Goal: Task Accomplishment & Management: Complete application form

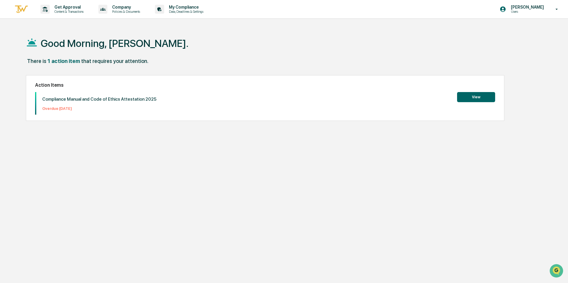
click at [474, 98] on button "View" at bounding box center [476, 97] width 38 height 10
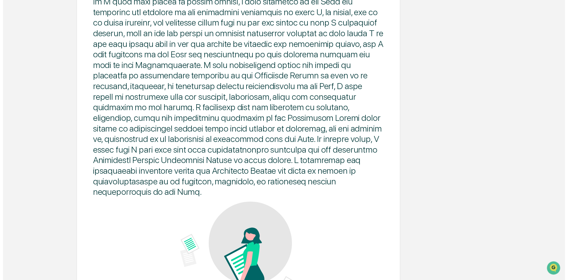
scroll to position [274, 0]
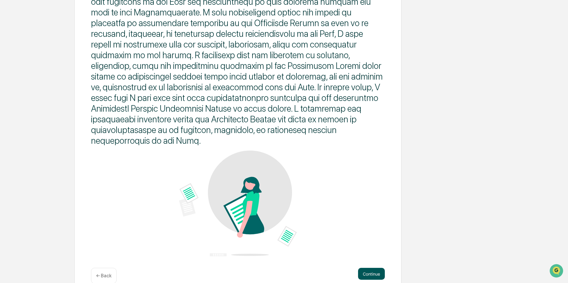
click at [366, 268] on button "Continue" at bounding box center [371, 274] width 27 height 12
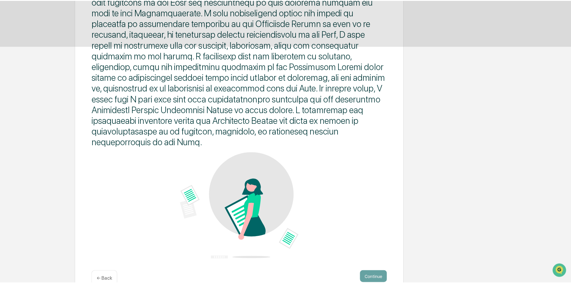
scroll to position [0, 0]
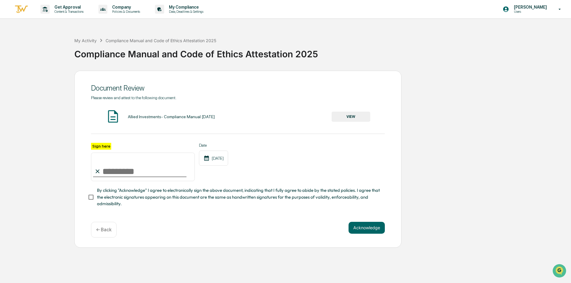
click at [359, 118] on button "VIEW" at bounding box center [350, 117] width 39 height 10
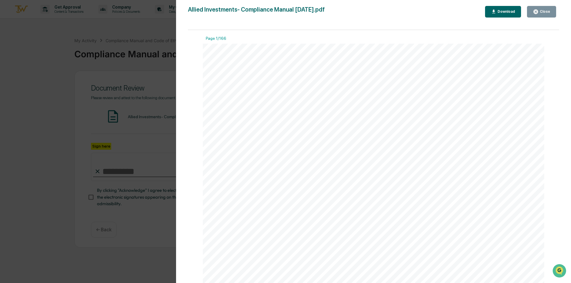
click at [504, 13] on div "Download" at bounding box center [505, 12] width 19 height 4
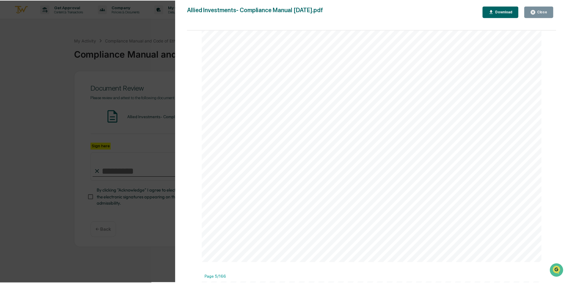
scroll to position [1873, 0]
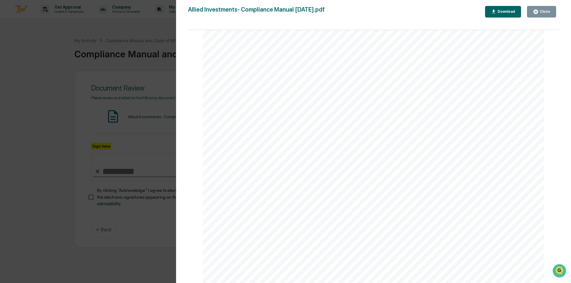
click at [45, 40] on div "Version History [DATE] 07:26 PM [PERSON_NAME] Allied Investments- Compliance Ma…" at bounding box center [285, 141] width 571 height 283
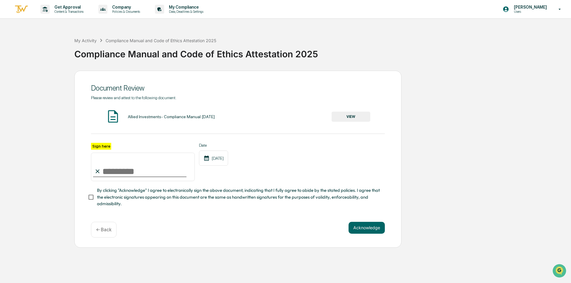
click at [105, 149] on label "Sign here" at bounding box center [101, 146] width 20 height 7
click at [105, 153] on input "Sign here" at bounding box center [143, 167] width 104 height 29
type input "**********"
click at [363, 230] on button "Acknowledge" at bounding box center [366, 228] width 36 height 12
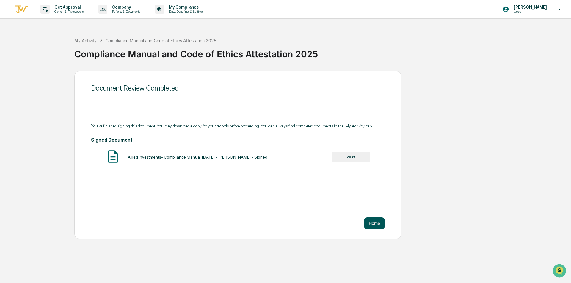
click at [365, 221] on button "Home" at bounding box center [374, 224] width 21 height 12
